Goal: Contribute content: Contribute content

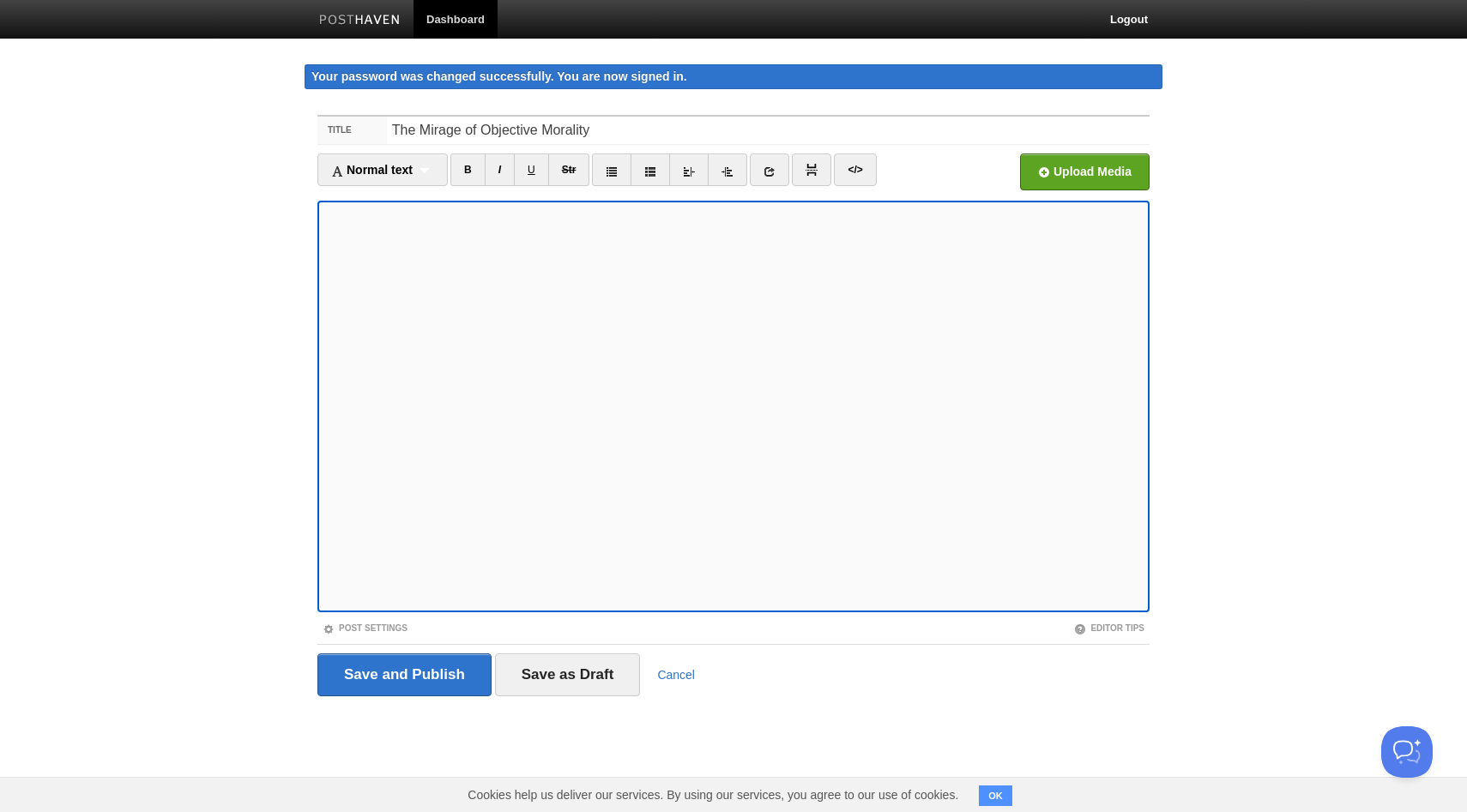
click at [323, 478] on iframe at bounding box center [733, 406] width 832 height 412
click at [323, 501] on iframe at bounding box center [733, 406] width 832 height 412
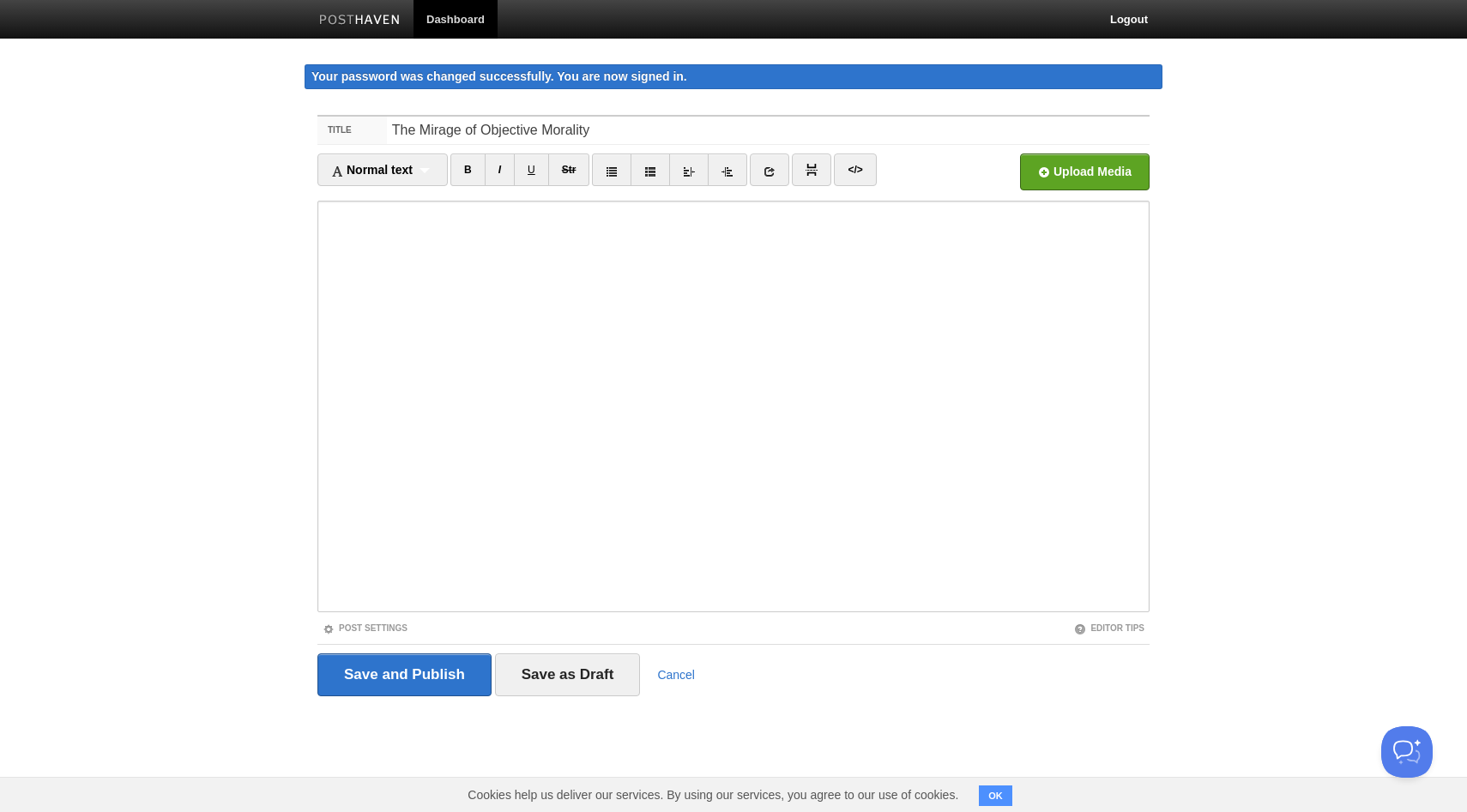
click at [323, 501] on iframe at bounding box center [733, 406] width 832 height 412
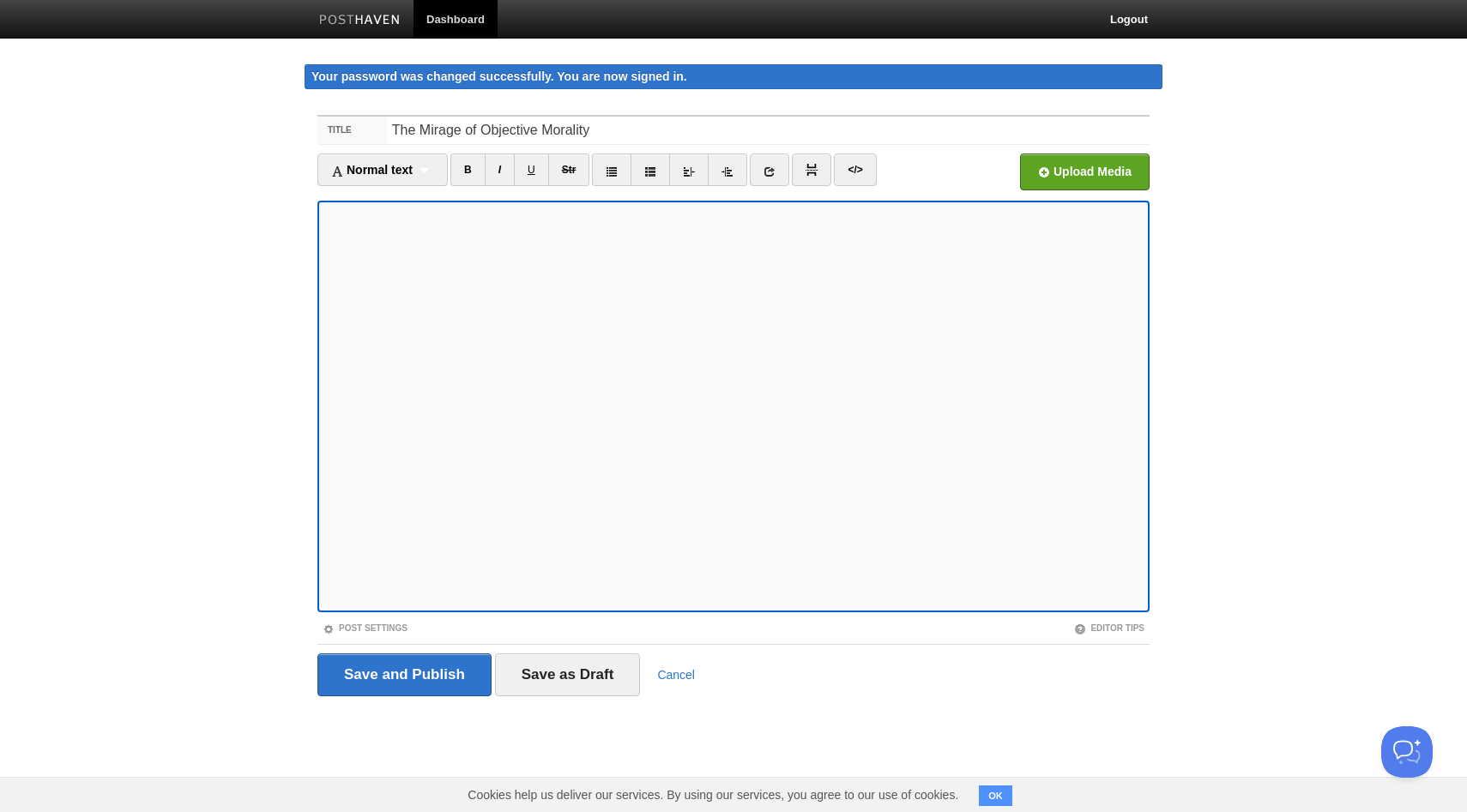
click at [322, 503] on iframe at bounding box center [733, 406] width 832 height 412
click at [465, 169] on link "B" at bounding box center [468, 169] width 35 height 32
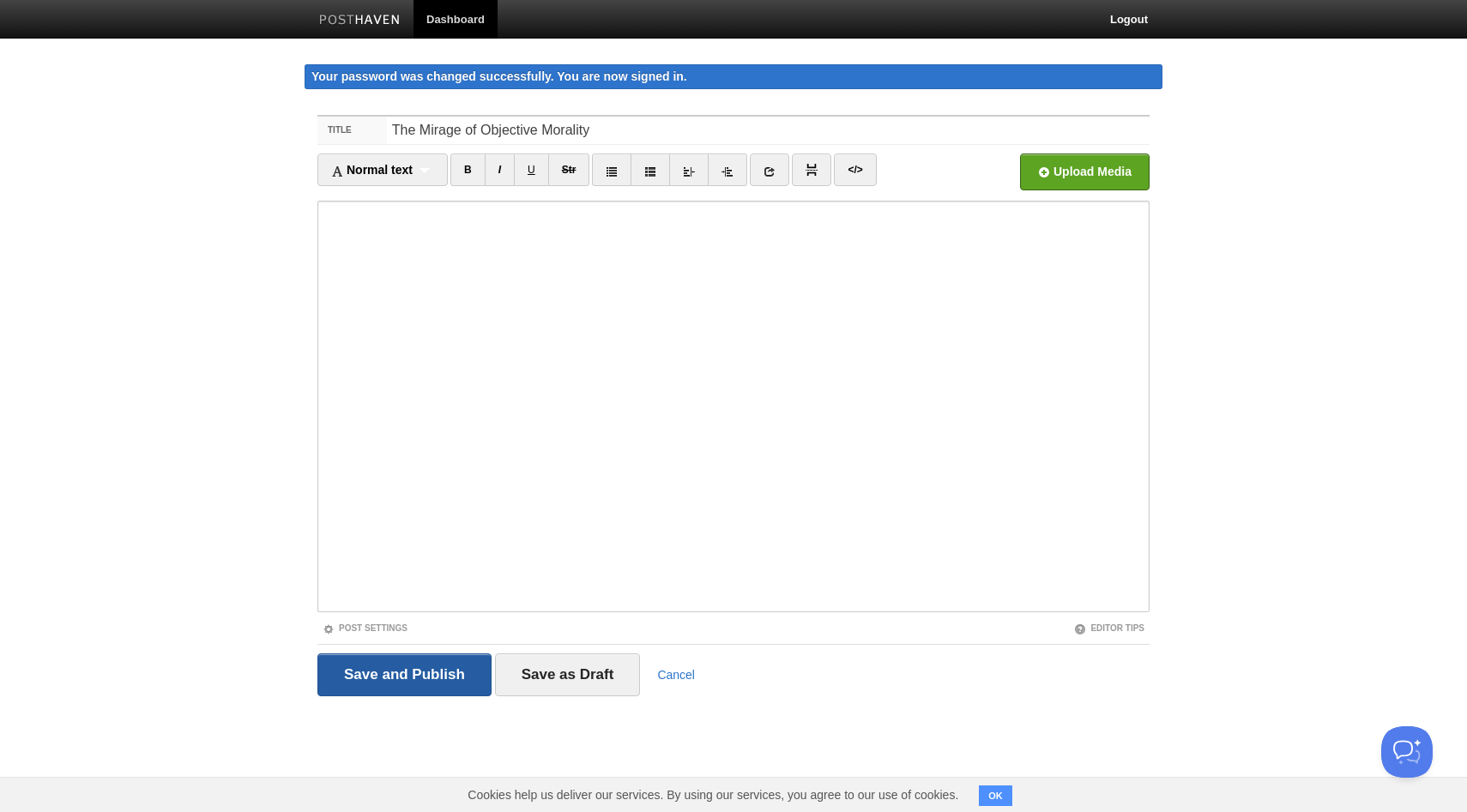
click at [452, 670] on input "Save and Publish" at bounding box center [404, 675] width 174 height 43
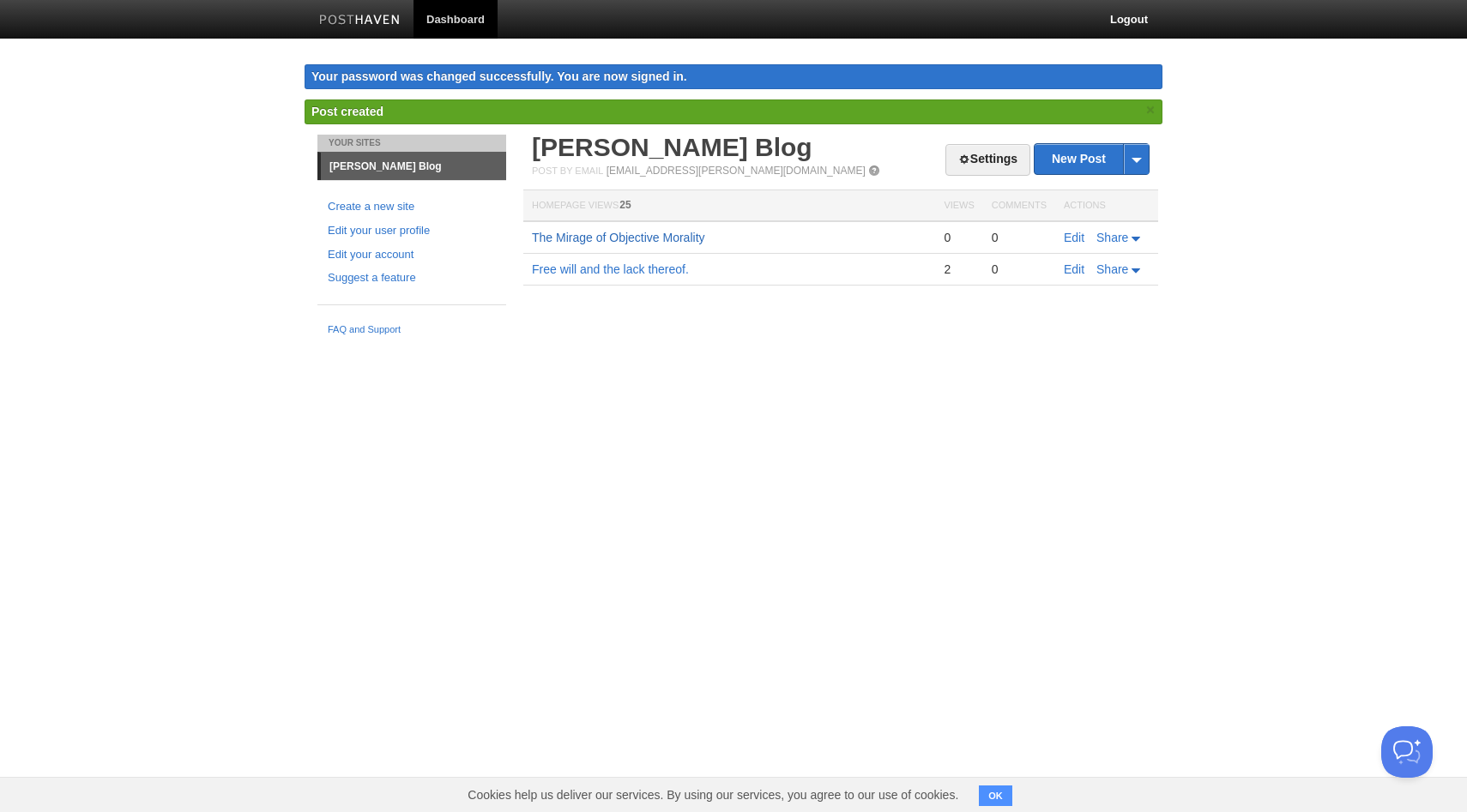
click at [618, 233] on link "The Mirage of Objective Morality" at bounding box center [618, 237] width 173 height 14
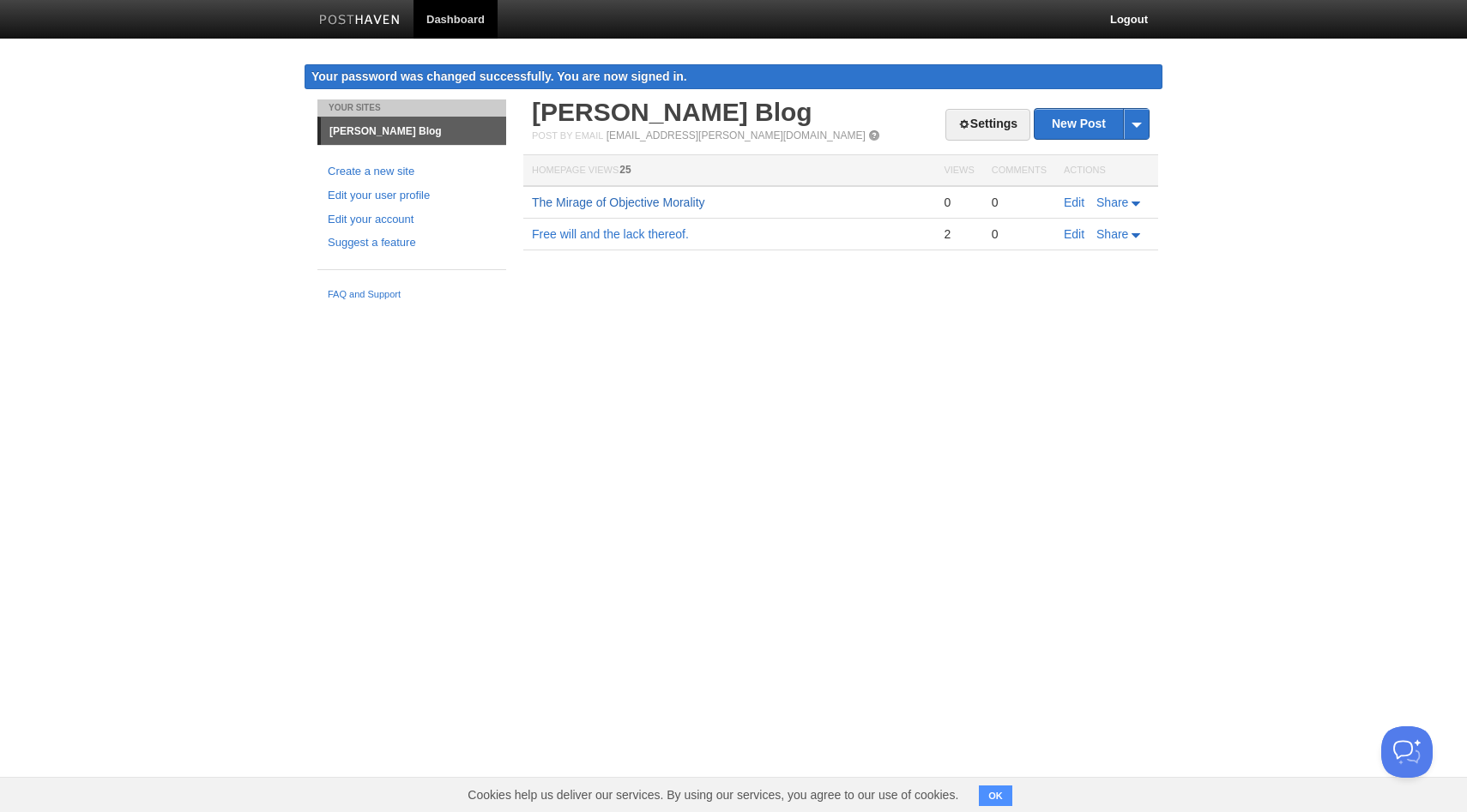
click at [646, 204] on link "The Mirage of Objective Morality" at bounding box center [618, 202] width 173 height 14
click at [1072, 207] on link "Edit" at bounding box center [1073, 202] width 20 height 14
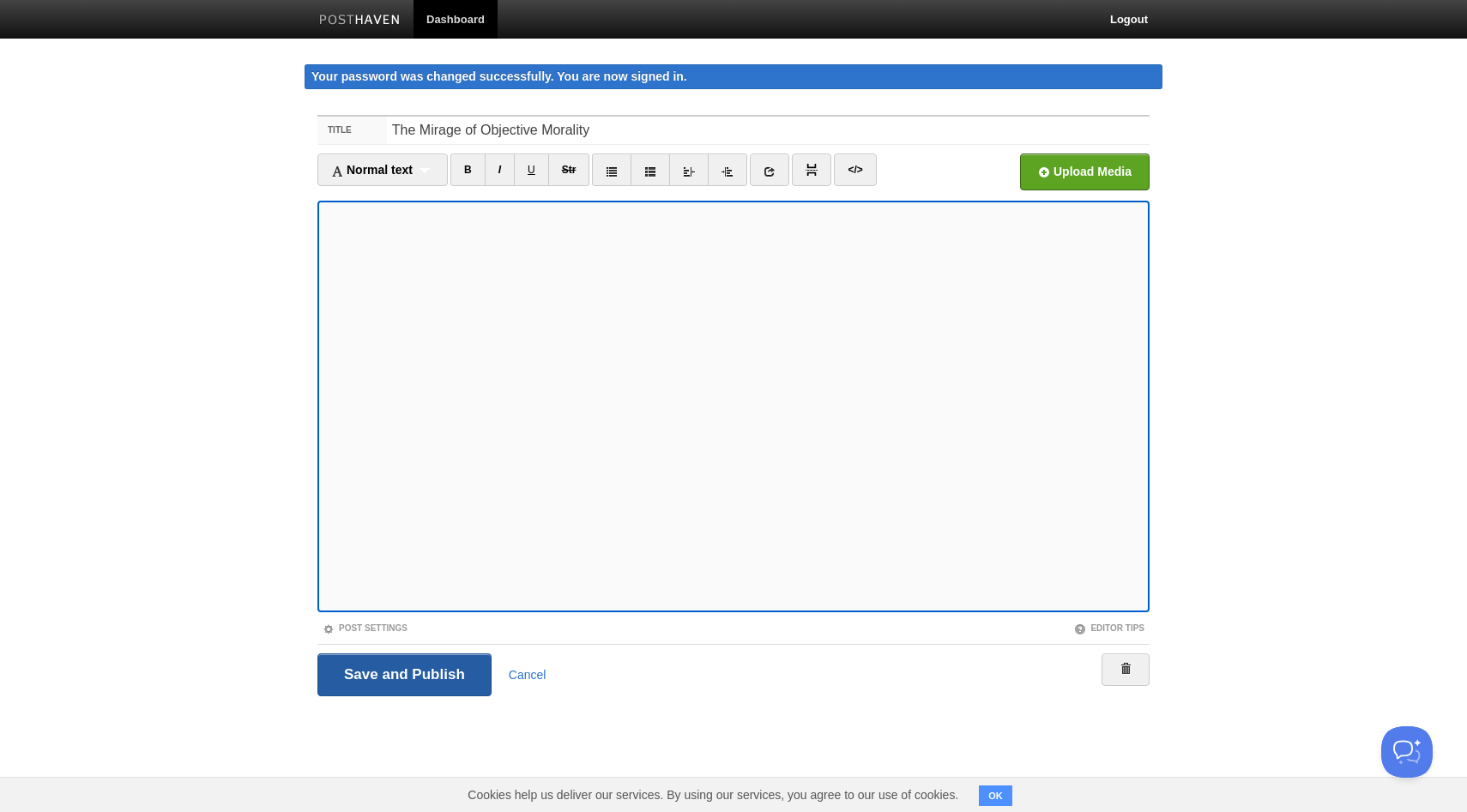
click at [425, 670] on input "Save and Publish" at bounding box center [404, 675] width 174 height 43
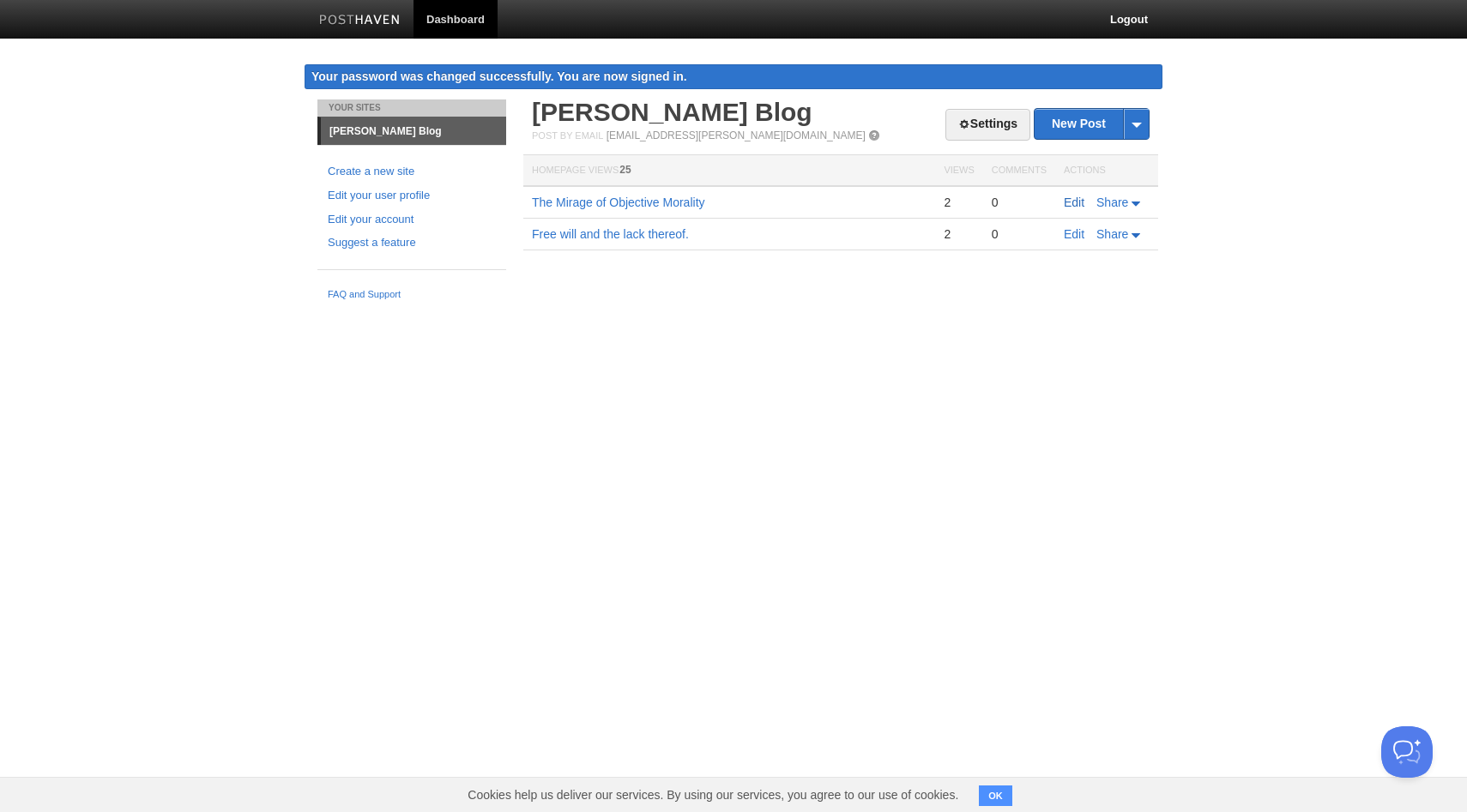
click at [1073, 201] on link "Edit" at bounding box center [1073, 202] width 20 height 14
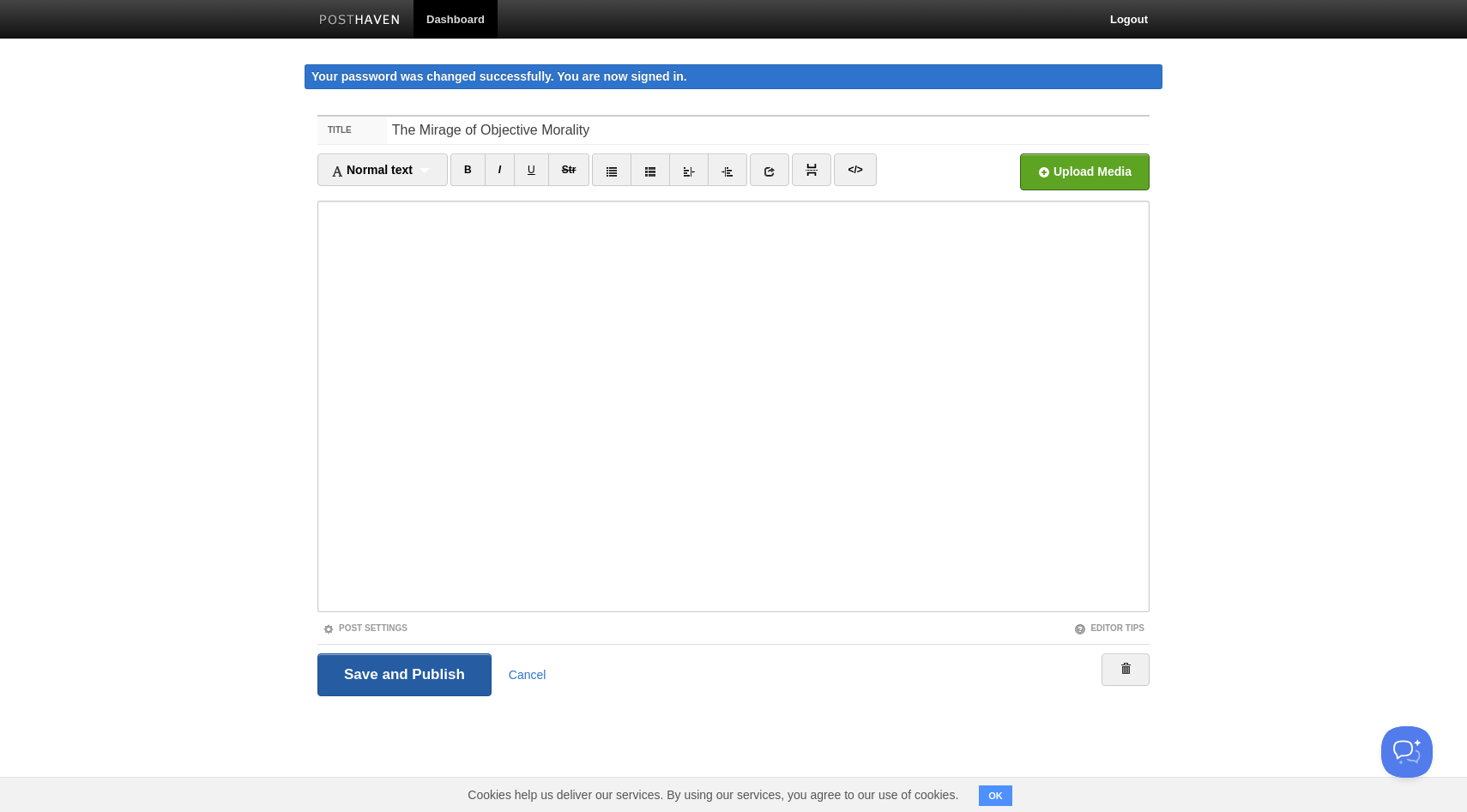
click at [421, 666] on input "Save and Publish" at bounding box center [404, 675] width 174 height 43
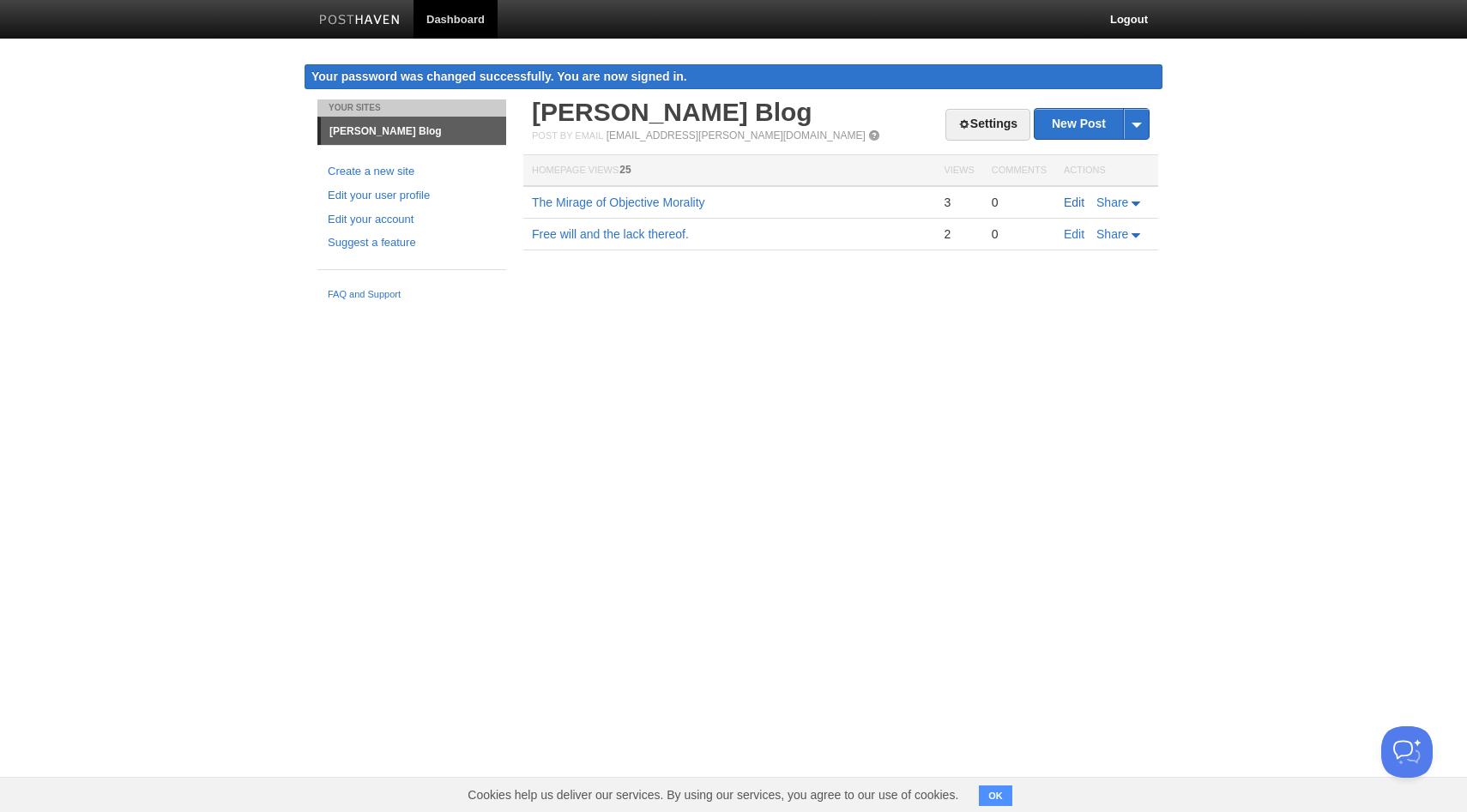
click at [1066, 206] on link "Edit" at bounding box center [1073, 202] width 20 height 14
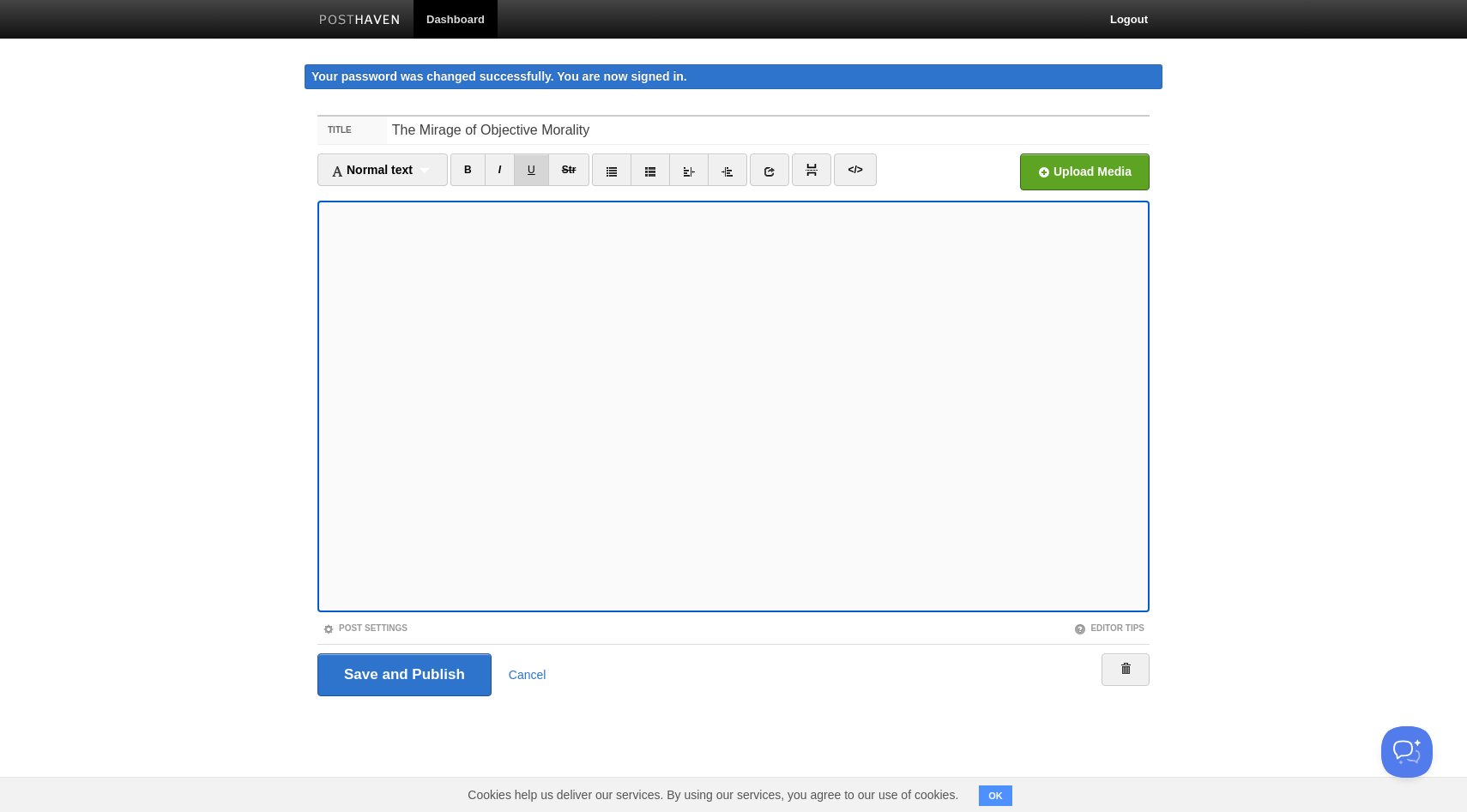
click at [524, 158] on link "U" at bounding box center [532, 169] width 35 height 32
click at [371, 688] on input "Save and Publish" at bounding box center [404, 675] width 174 height 43
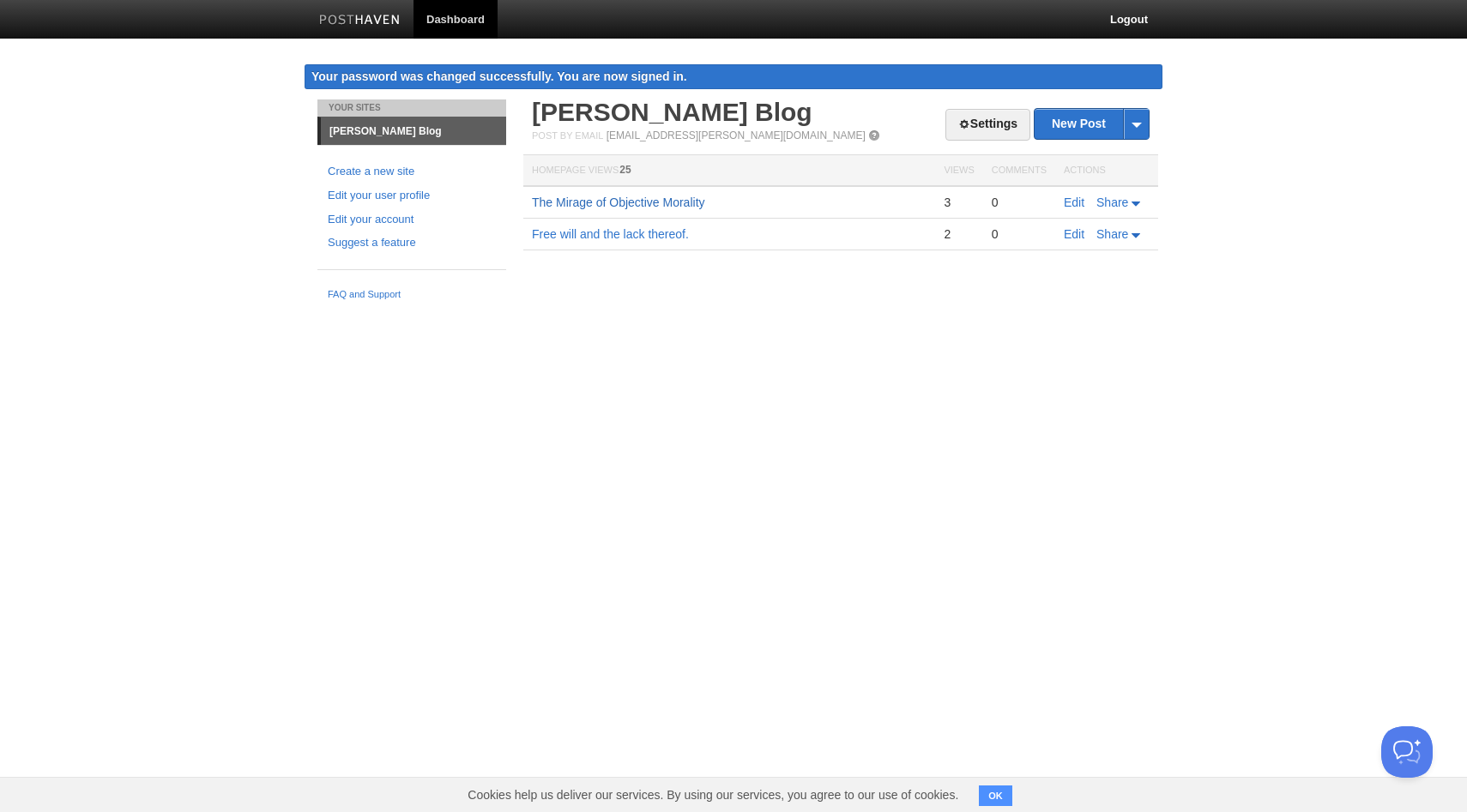
click at [599, 198] on link "The Mirage of Objective Morality" at bounding box center [618, 202] width 173 height 14
click at [1064, 200] on link "Edit" at bounding box center [1073, 202] width 20 height 14
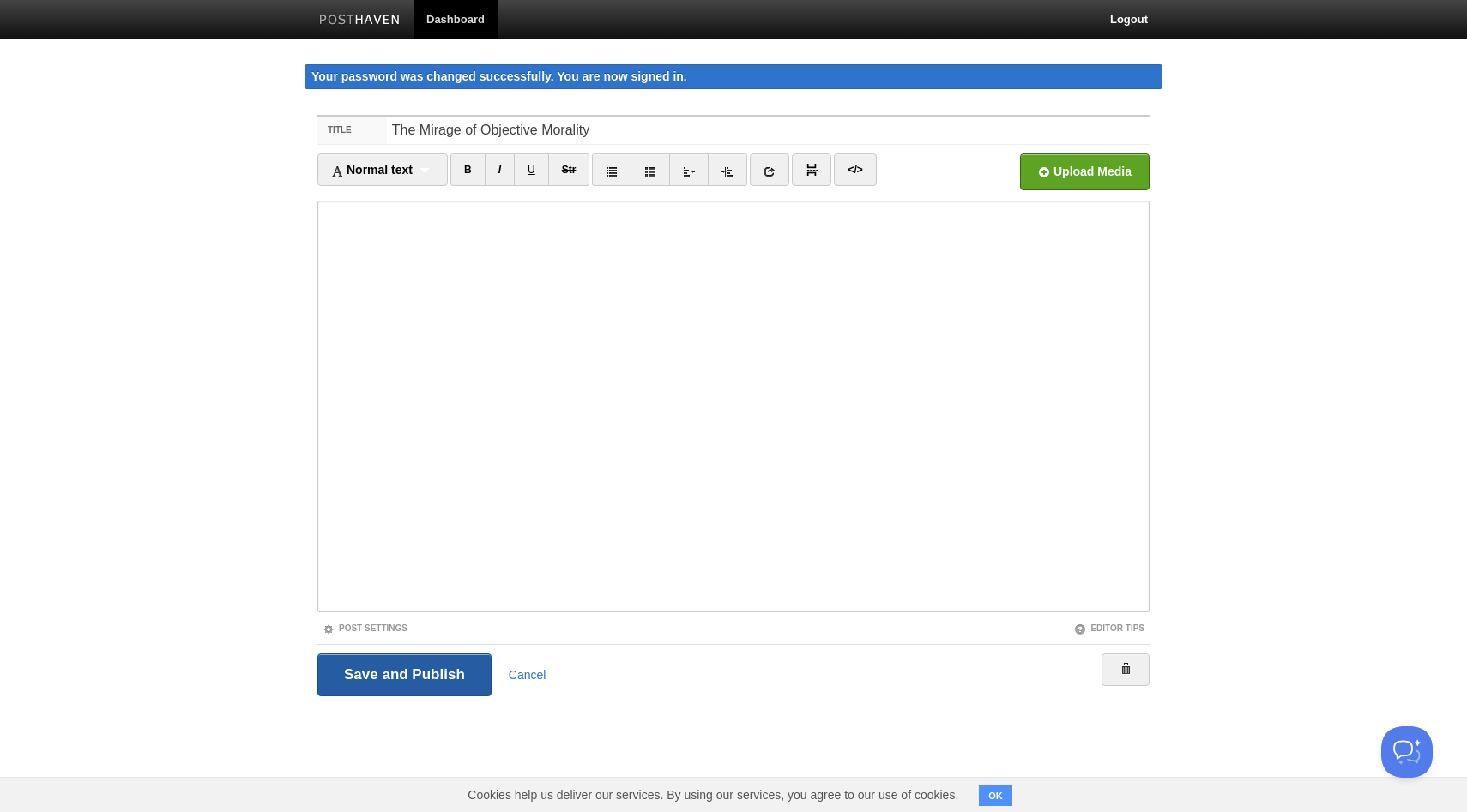
click at [406, 678] on input "Save and Publish" at bounding box center [404, 675] width 174 height 43
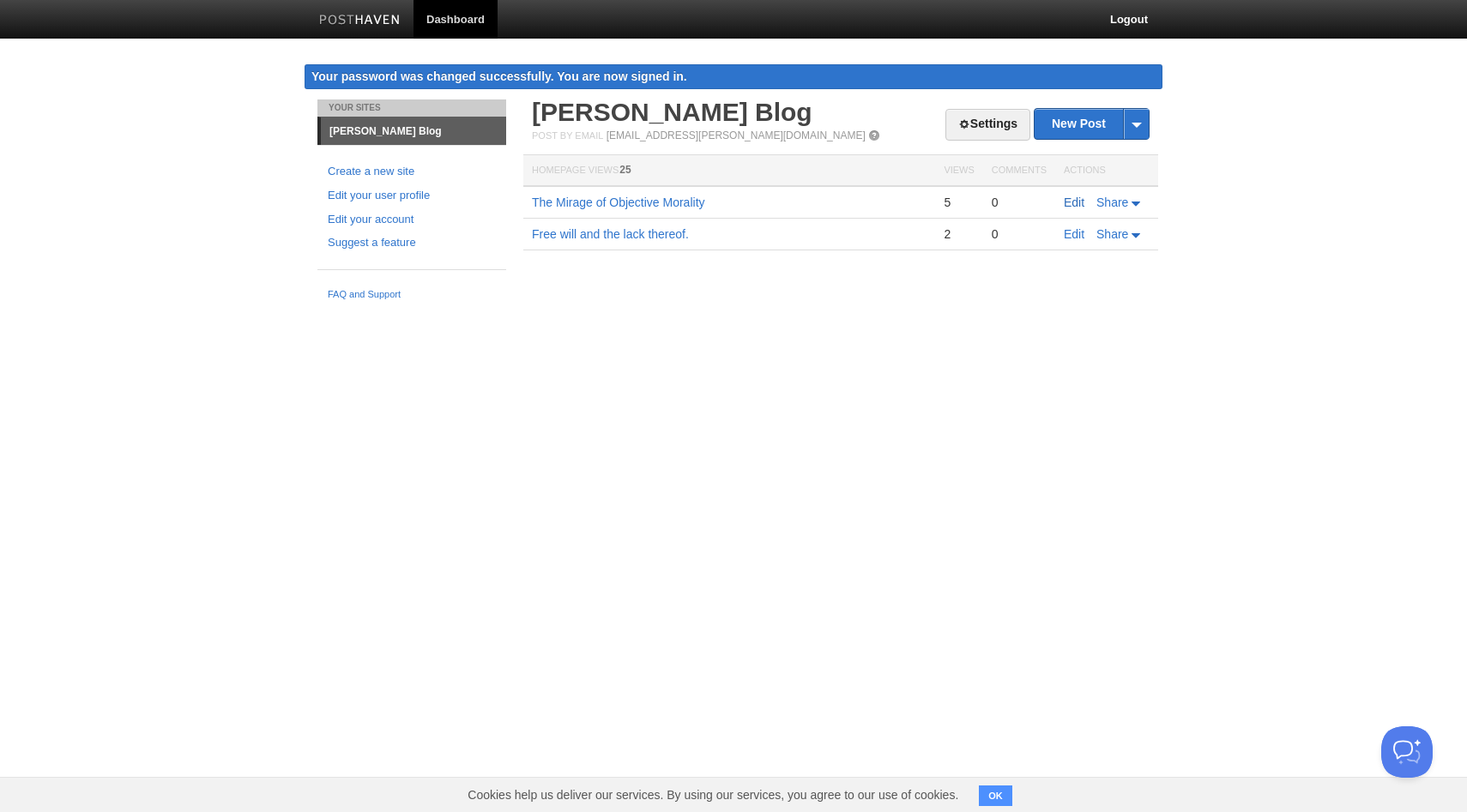
click at [1066, 206] on link "Edit" at bounding box center [1073, 202] width 20 height 14
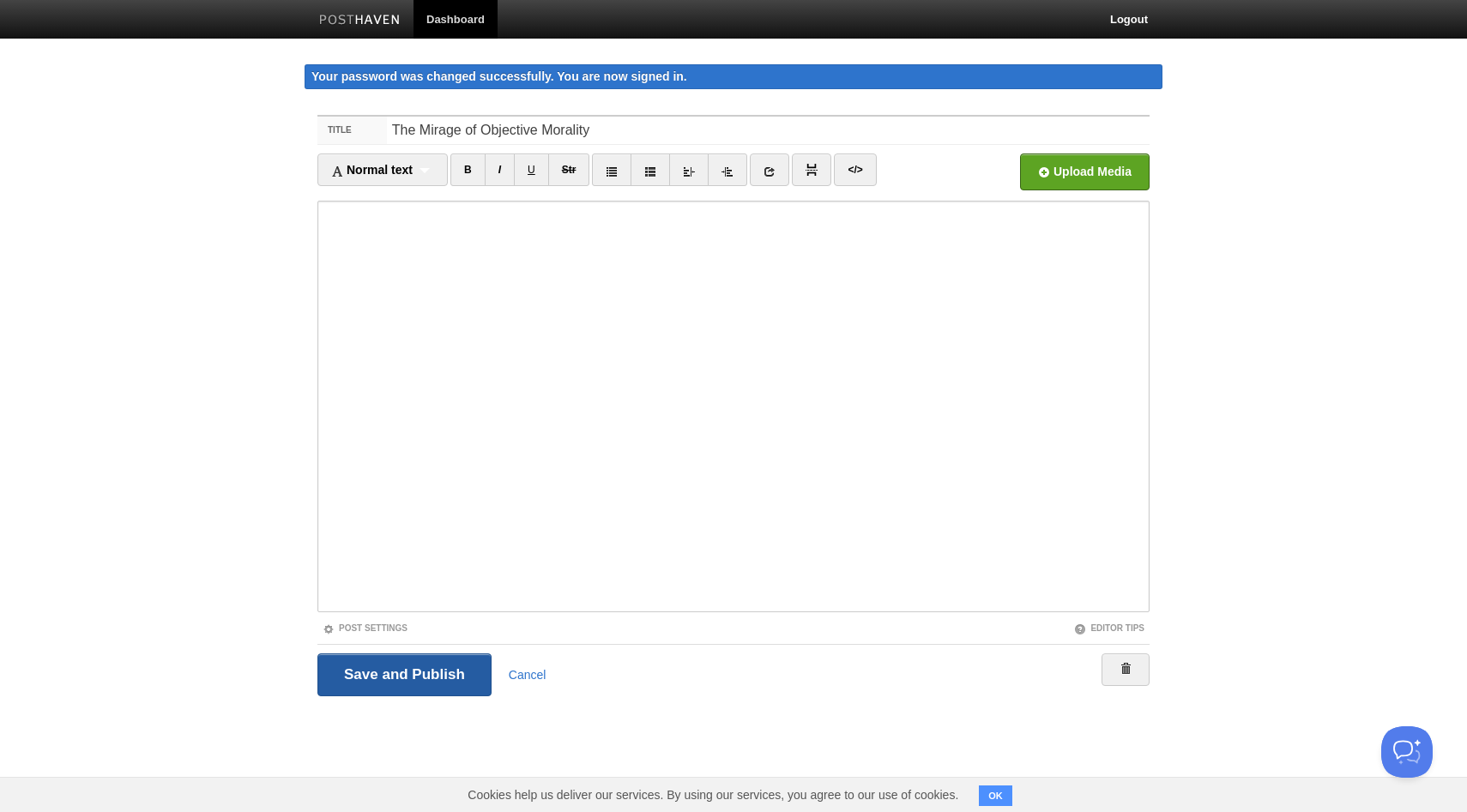
click at [415, 670] on input "Save and Publish" at bounding box center [404, 675] width 174 height 43
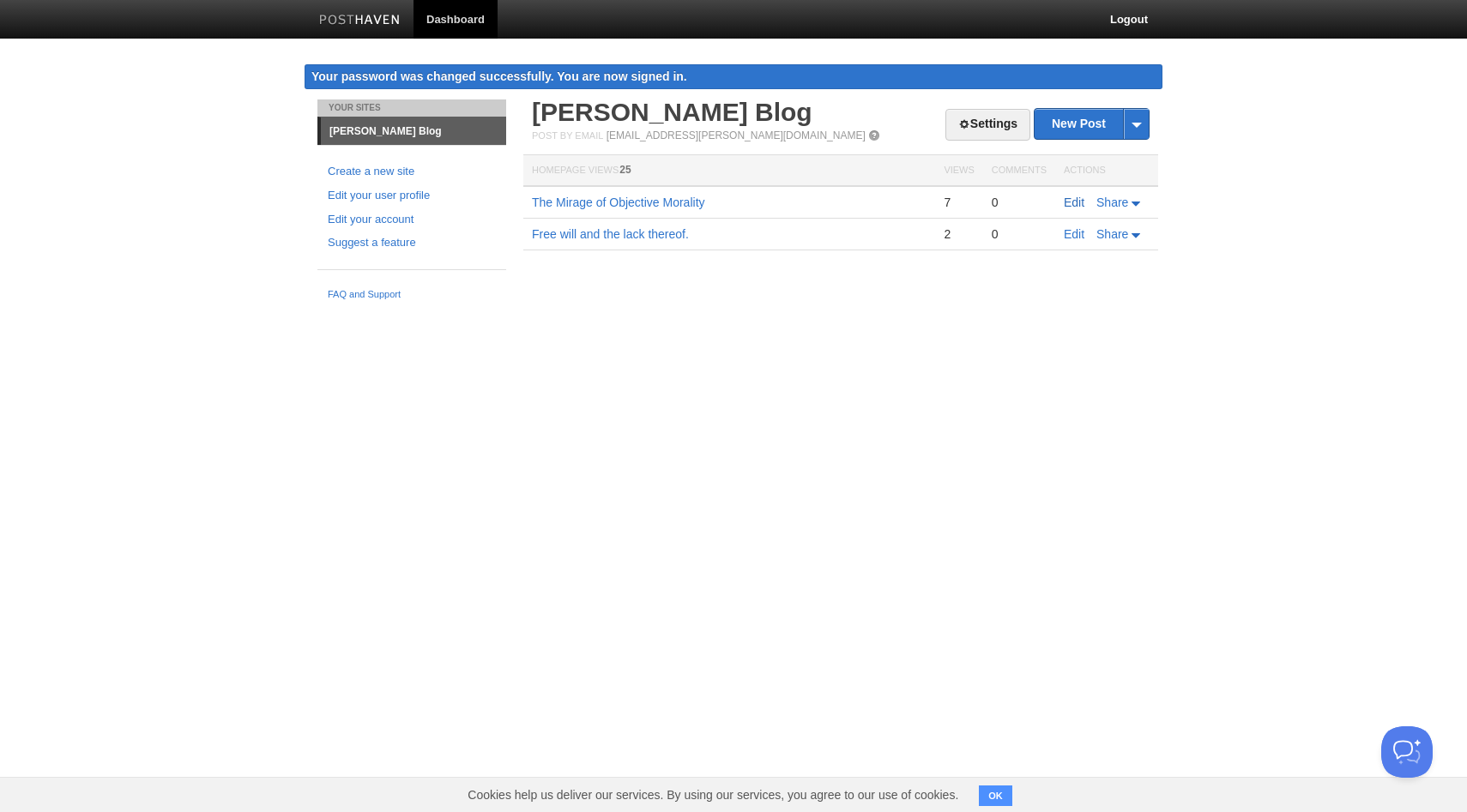
click at [1078, 200] on link "Edit" at bounding box center [1073, 202] width 20 height 14
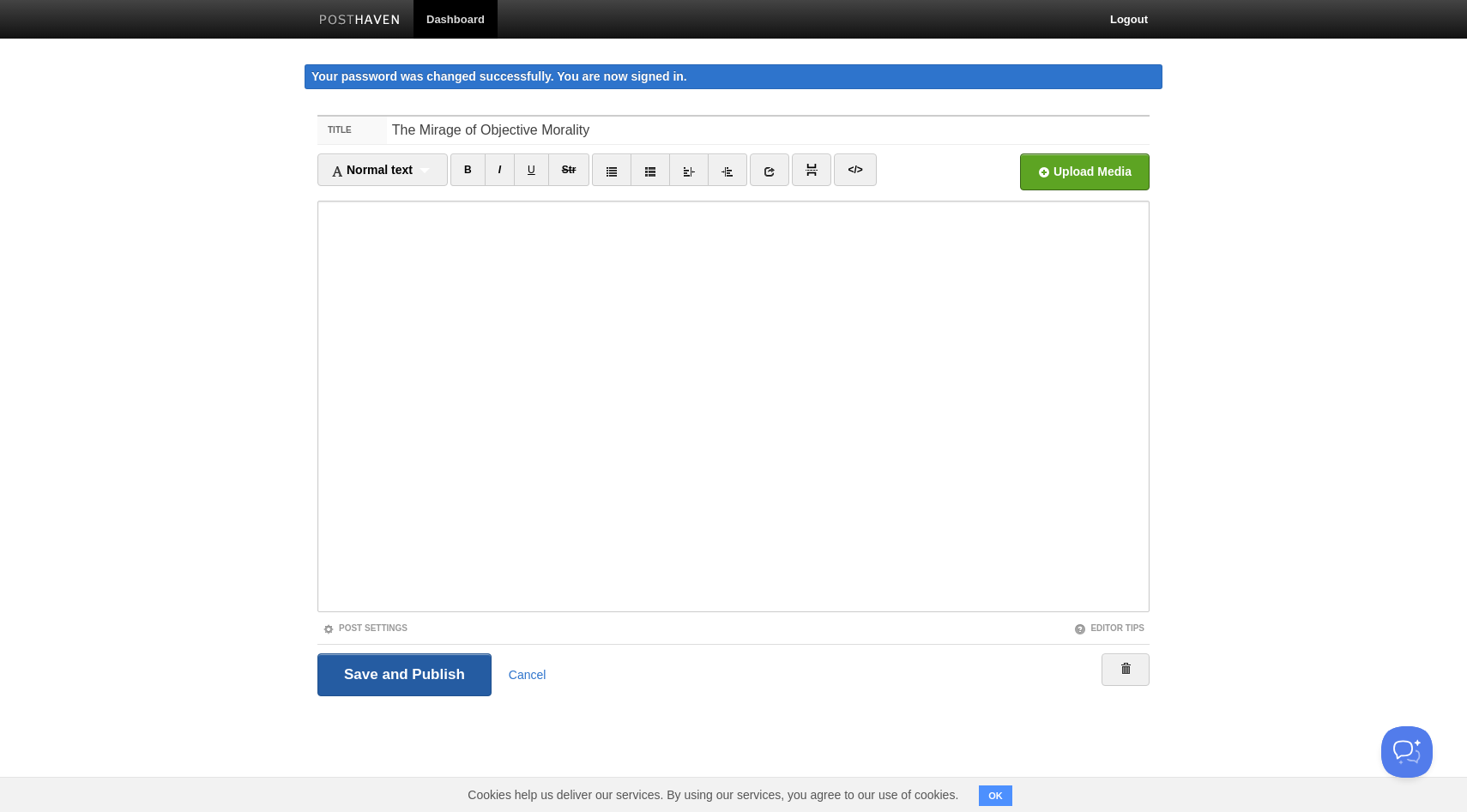
click at [400, 676] on input "Save and Publish" at bounding box center [404, 675] width 174 height 43
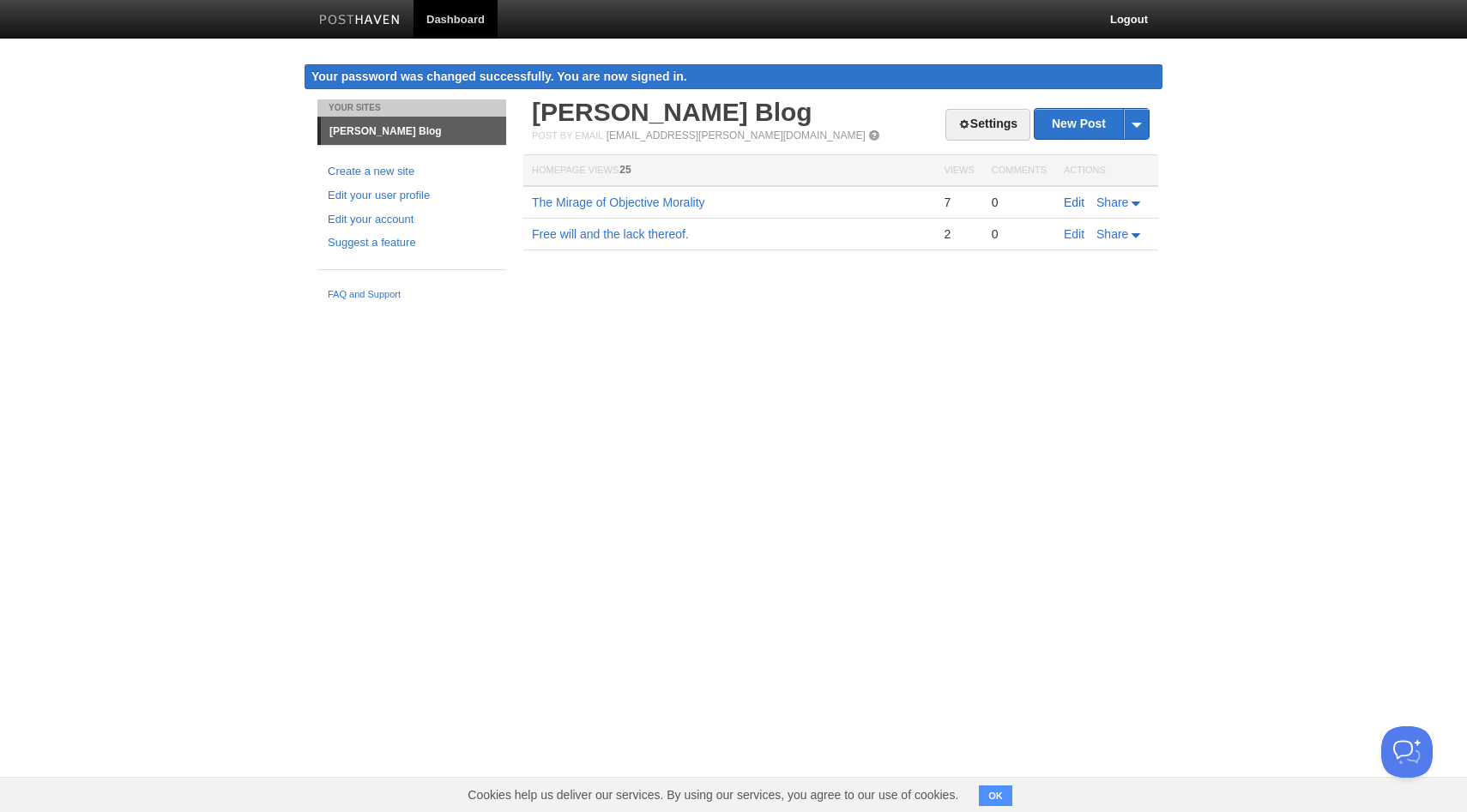
click at [1080, 201] on link "Edit" at bounding box center [1073, 202] width 20 height 14
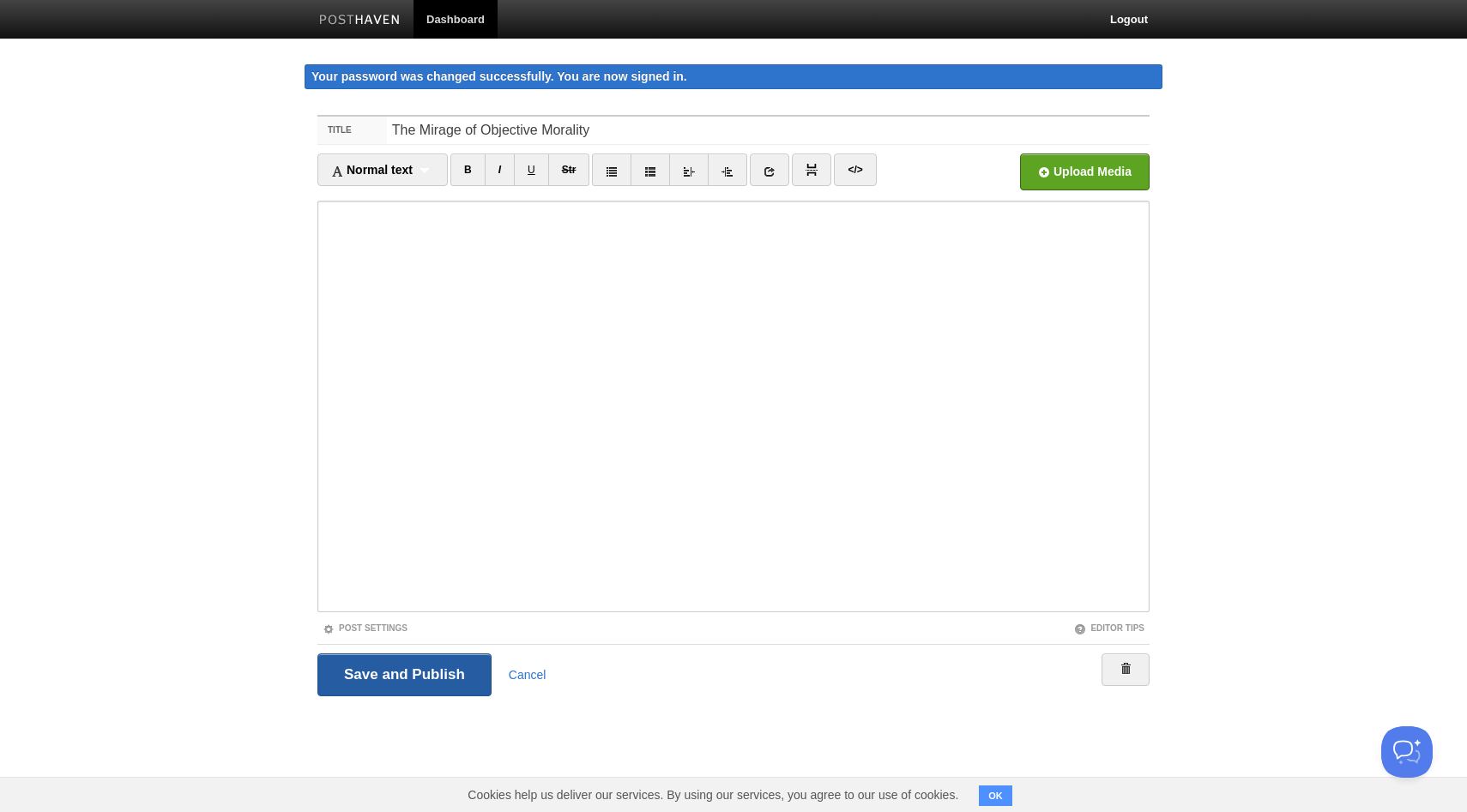
click at [398, 685] on input "Save and Publish" at bounding box center [404, 675] width 174 height 43
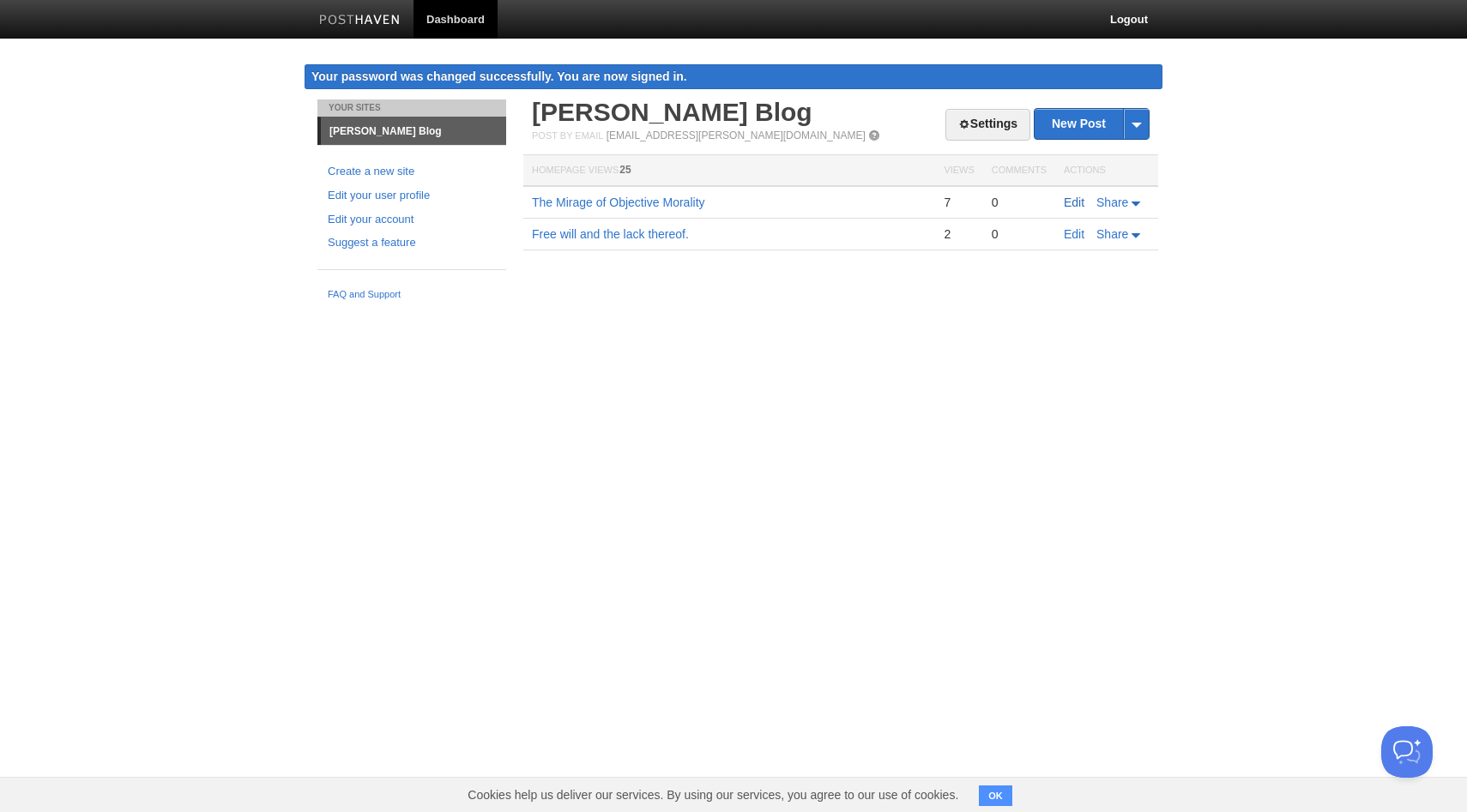
click at [1066, 203] on link "Edit" at bounding box center [1073, 202] width 20 height 14
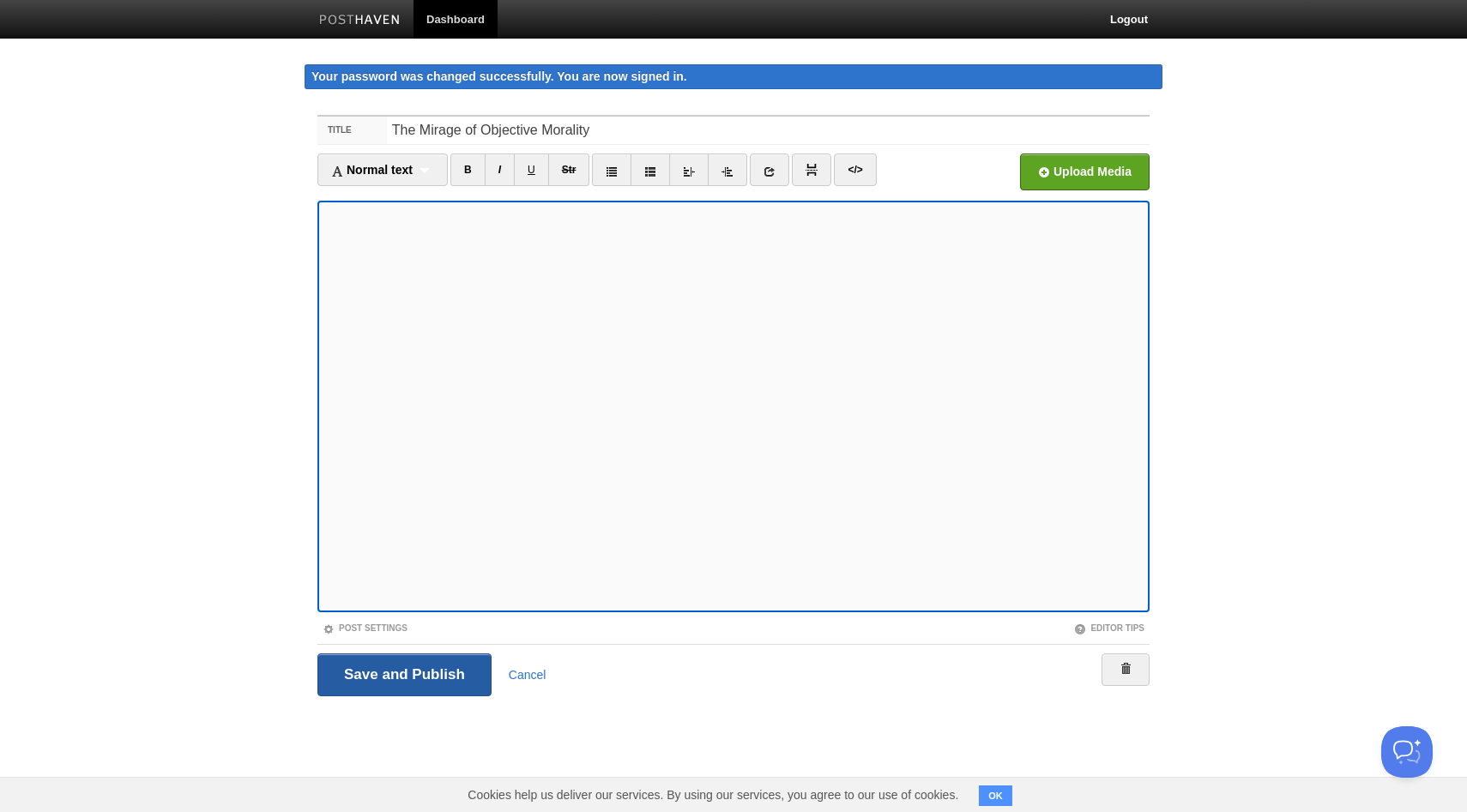
click at [391, 672] on input "Save and Publish" at bounding box center [404, 675] width 174 height 43
